Goal: Communication & Community: Answer question/provide support

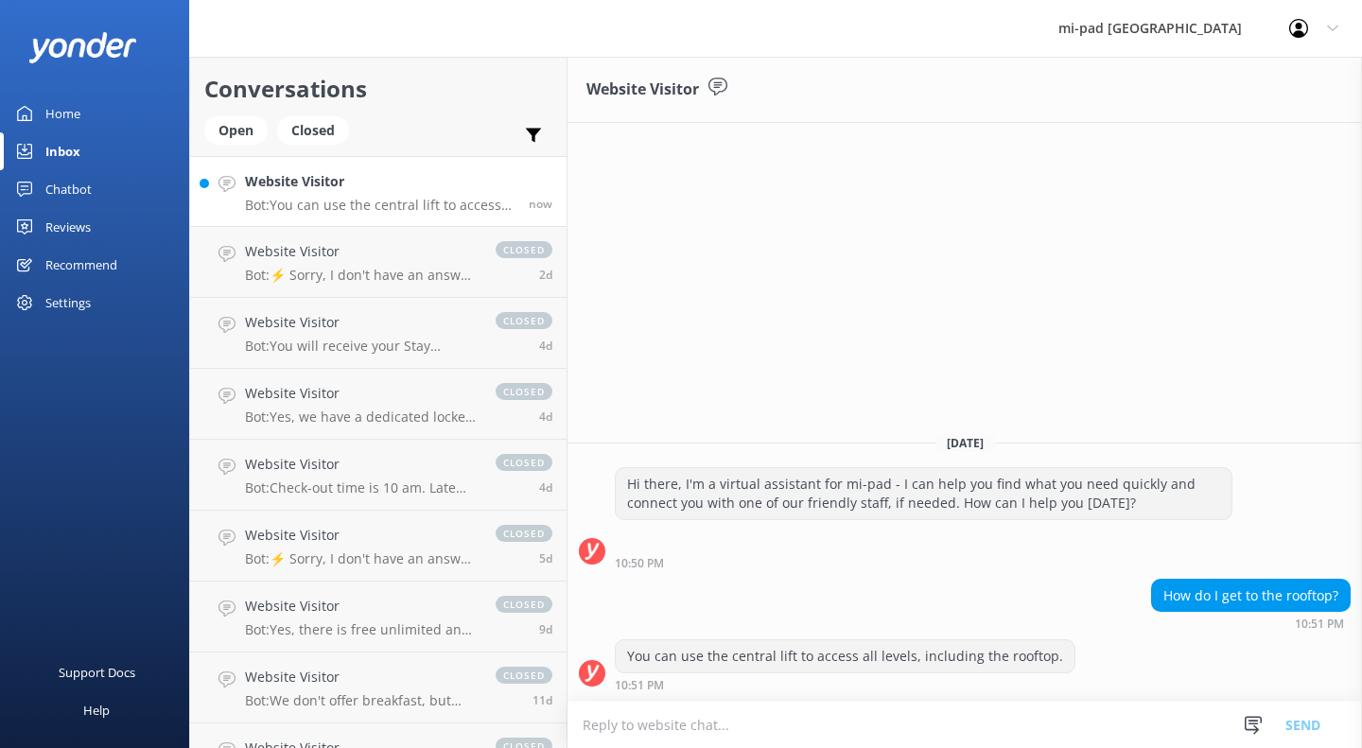
click at [371, 208] on p "Bot: You can use the central lift to access all levels, including the rooftop." at bounding box center [380, 205] width 270 height 17
click at [755, 726] on textarea at bounding box center [965, 725] width 795 height 46
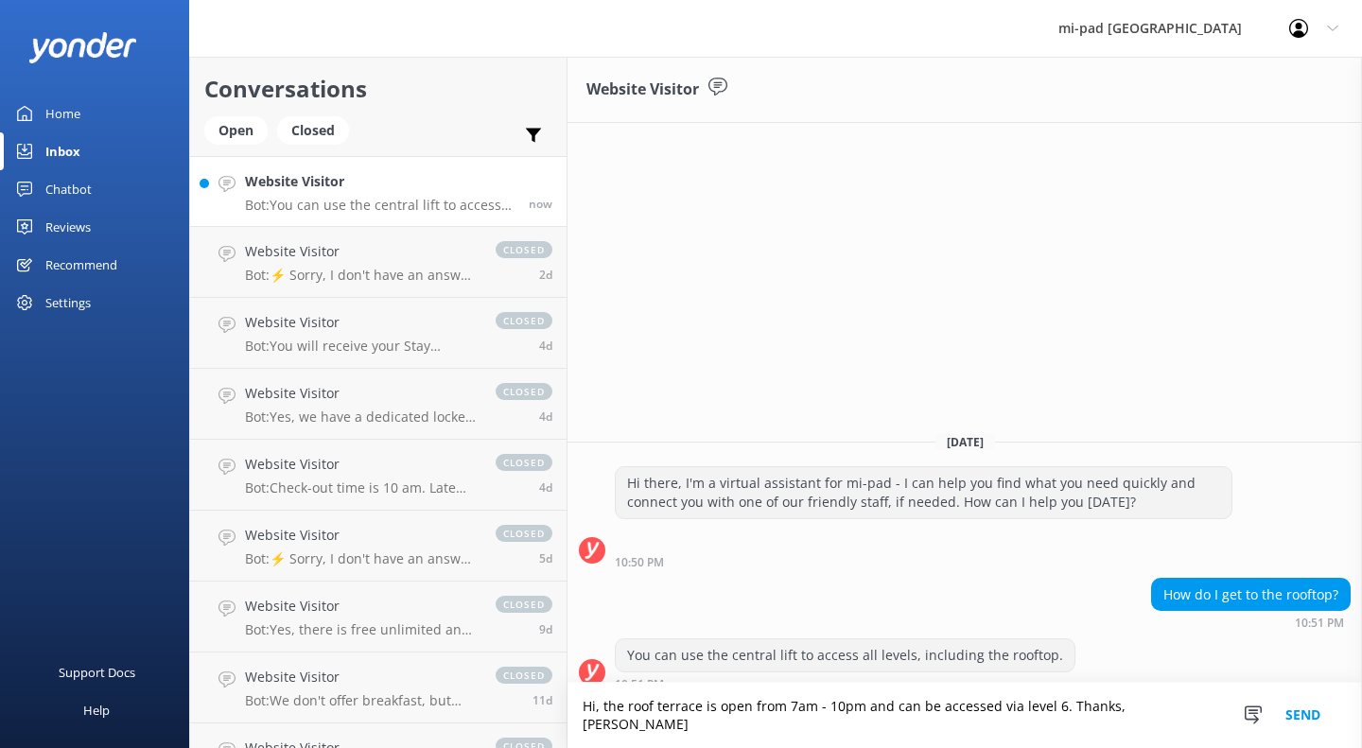
type textarea "Hi, the roof terrace is open from 7am - 10pm and can be accessed via level 6. T…"
click at [1306, 729] on button "Send" at bounding box center [1303, 715] width 71 height 65
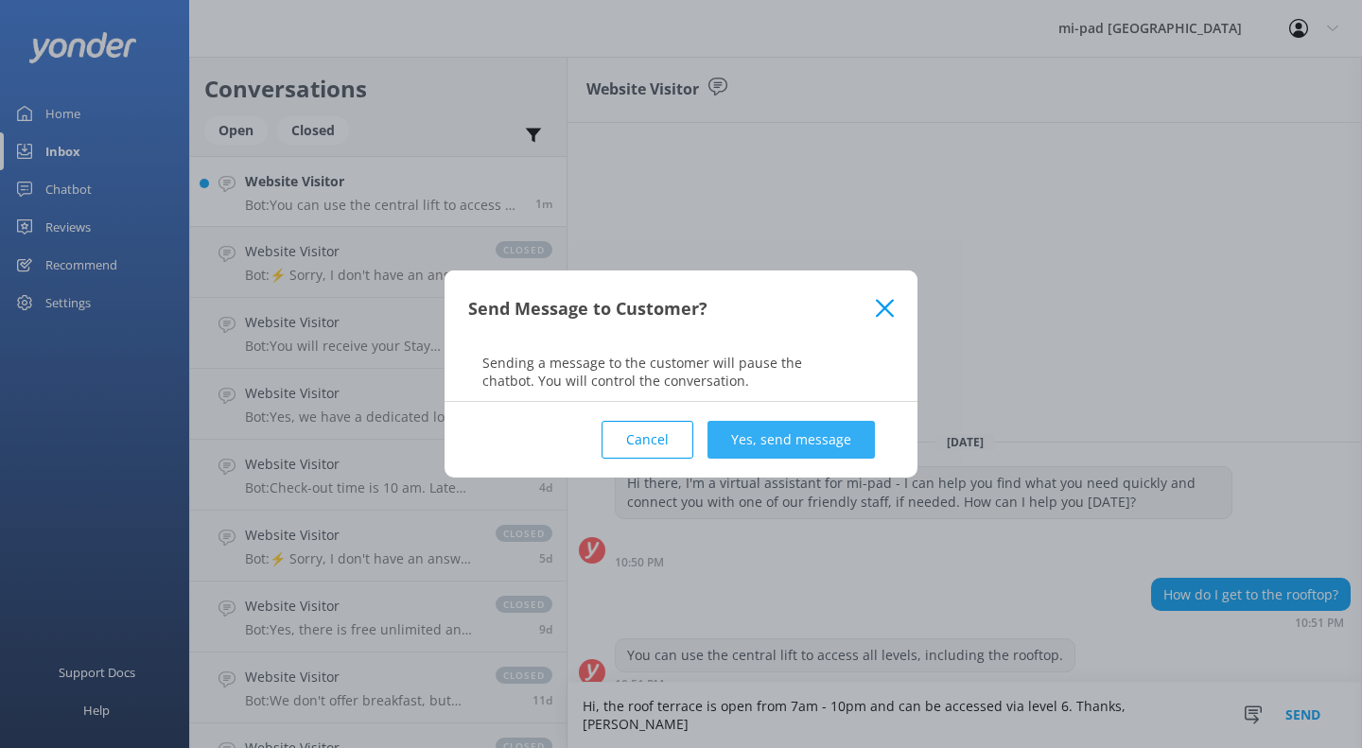
click at [835, 434] on button "Yes, send message" at bounding box center [791, 440] width 167 height 38
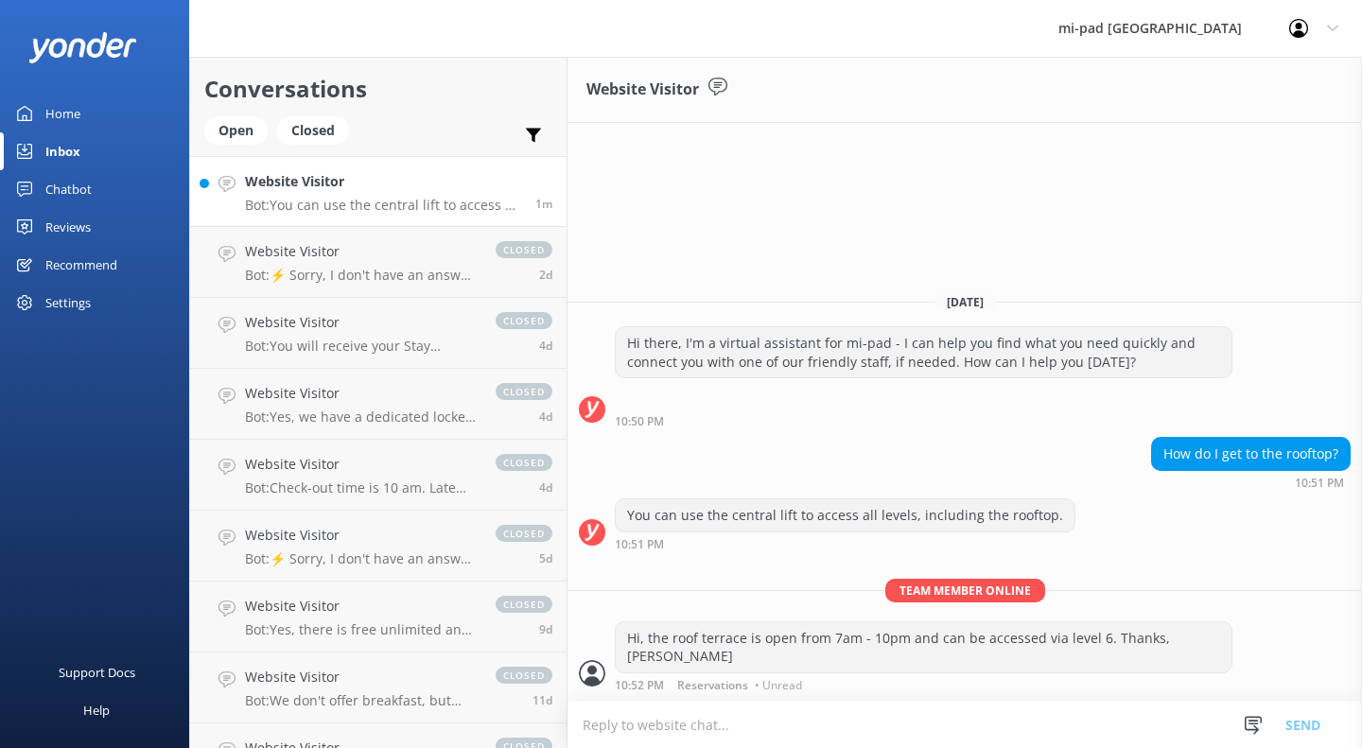
click at [88, 148] on link "Inbox" at bounding box center [94, 151] width 189 height 38
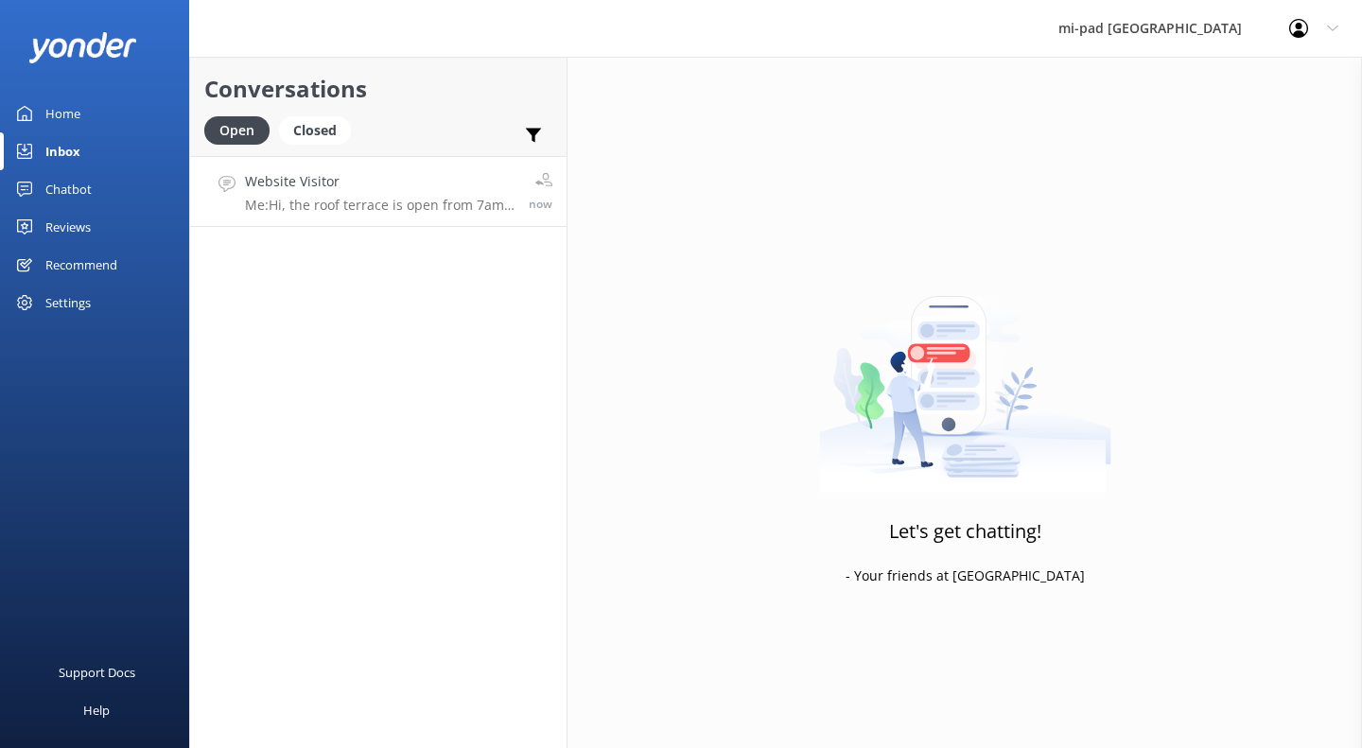
click at [483, 198] on p "Me: Hi, the roof terrace is open from 7am - 10pm and can be accessed via level …" at bounding box center [380, 205] width 270 height 17
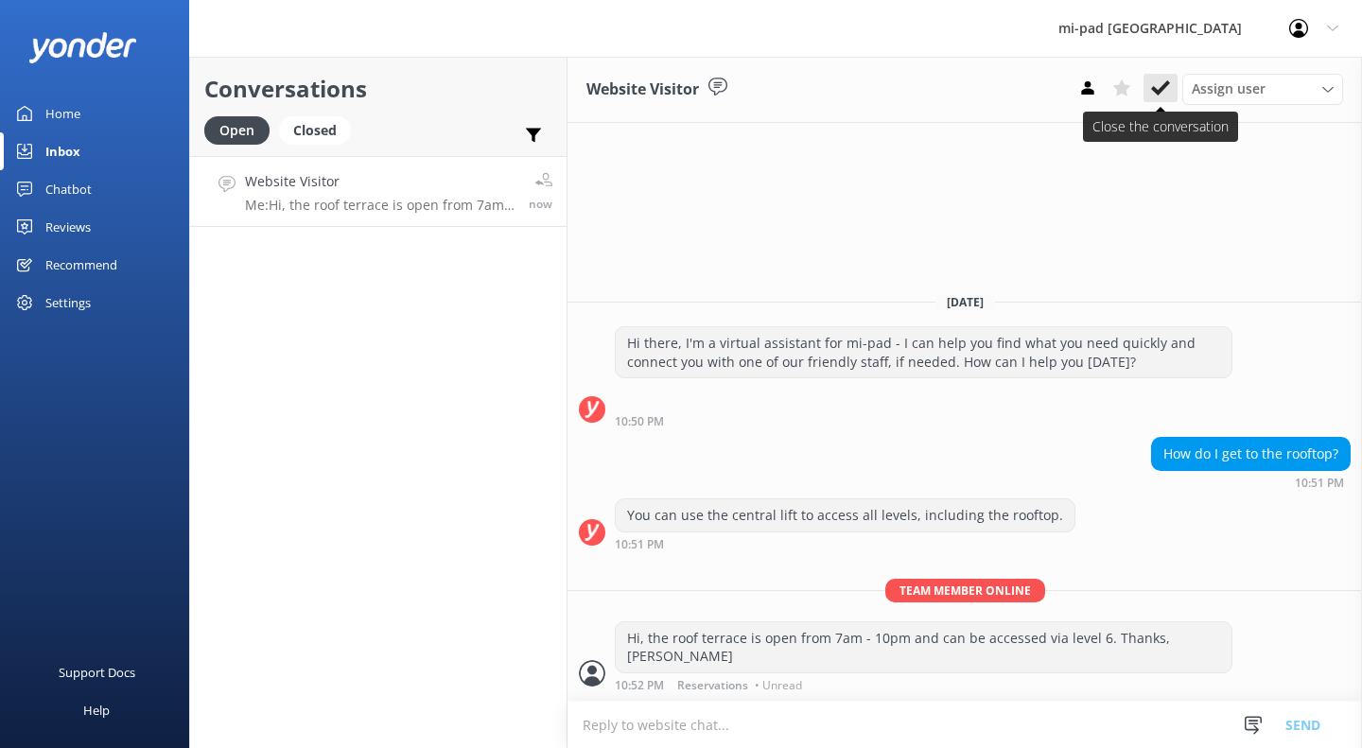
click at [1154, 83] on icon at bounding box center [1160, 88] width 19 height 19
